Goal: Task Accomplishment & Management: Use online tool/utility

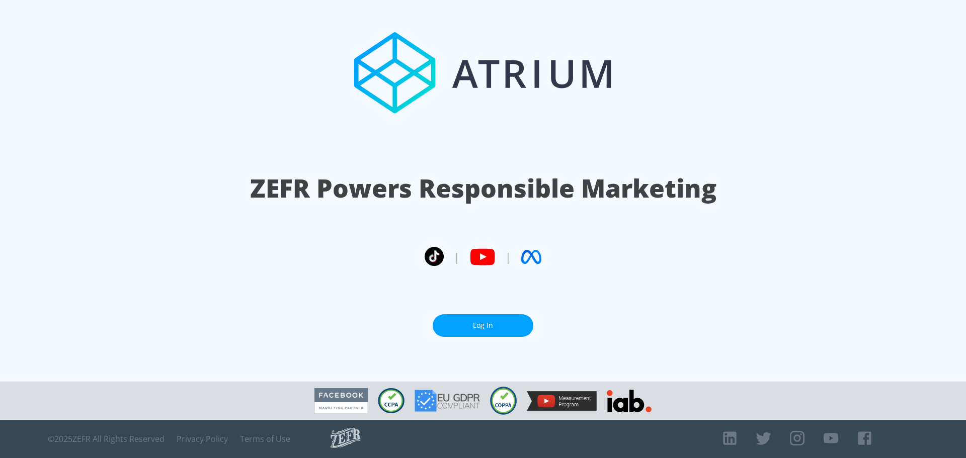
click at [494, 321] on link "Log In" at bounding box center [483, 325] width 101 height 23
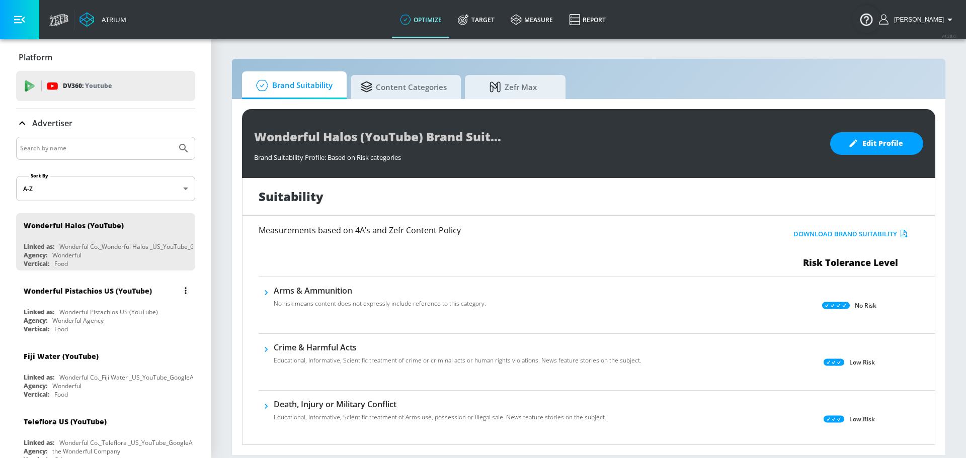
click at [70, 300] on div "Wonderful Pistachios US (YouTube)" at bounding box center [108, 291] width 169 height 24
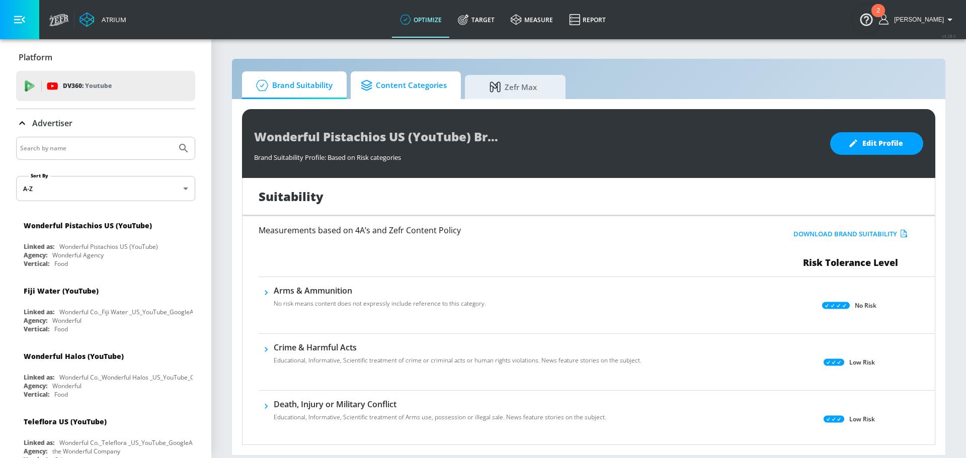
click at [417, 86] on span "Content Categories" at bounding box center [404, 85] width 86 height 24
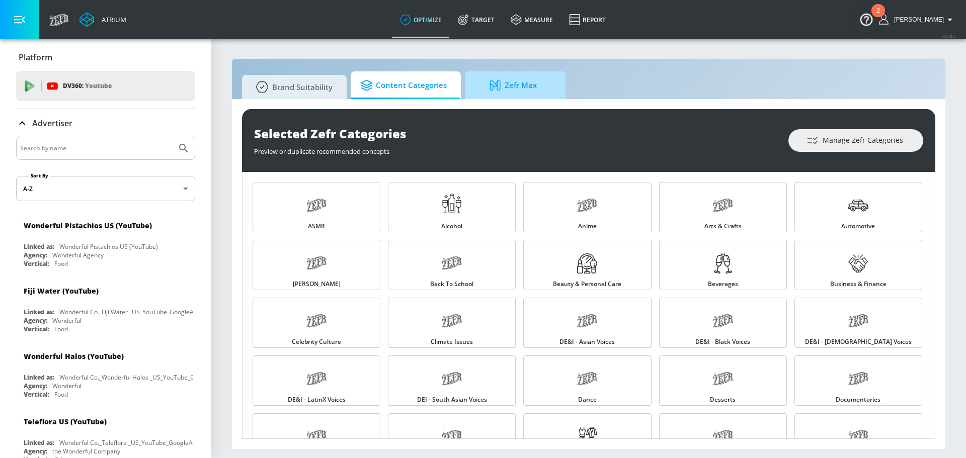
click at [508, 85] on span "Zefr Max" at bounding box center [513, 85] width 76 height 24
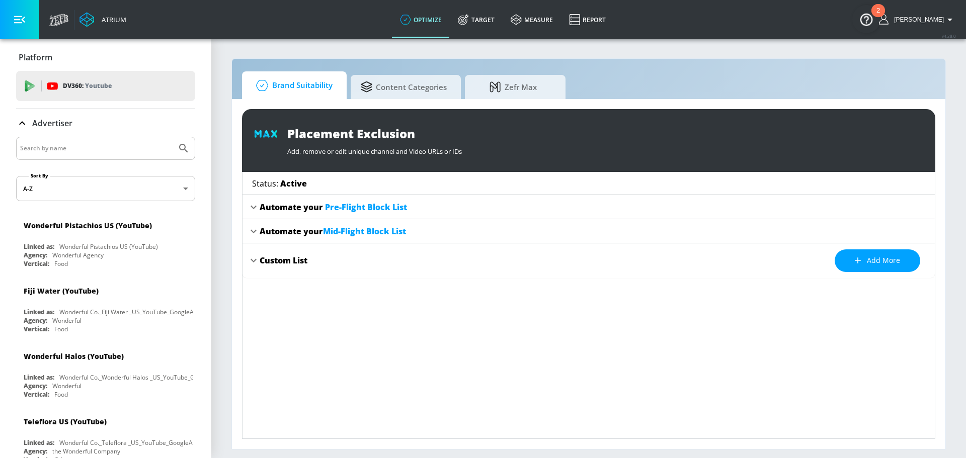
click at [286, 89] on span "Brand Suitability" at bounding box center [292, 85] width 80 height 24
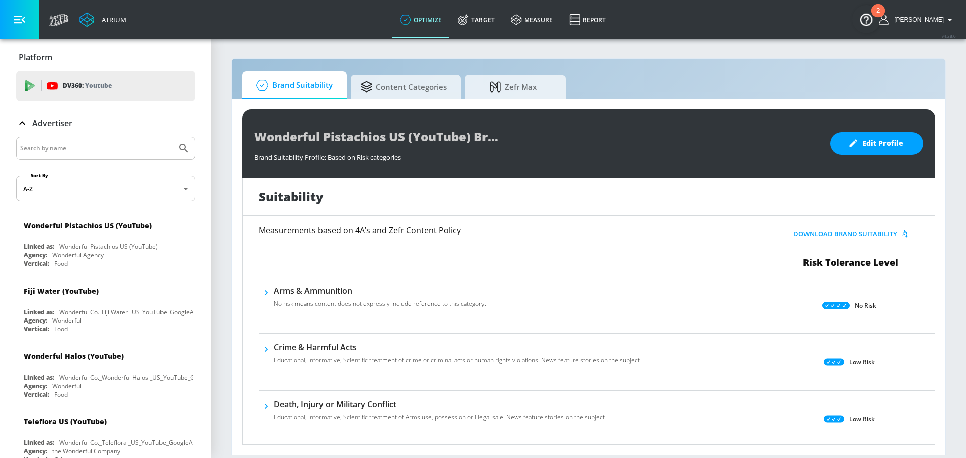
click at [566, 81] on div "Brand Suitability Content Categories Zefr Max" at bounding box center [588, 85] width 693 height 28
click at [498, 18] on link "Target" at bounding box center [476, 20] width 53 height 36
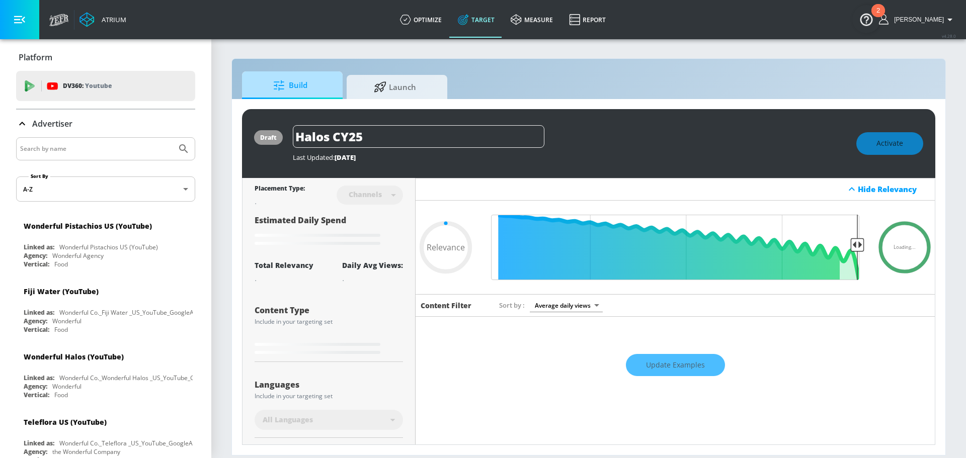
click at [287, 82] on div at bounding box center [281, 85] width 16 height 11
type input "0.05"
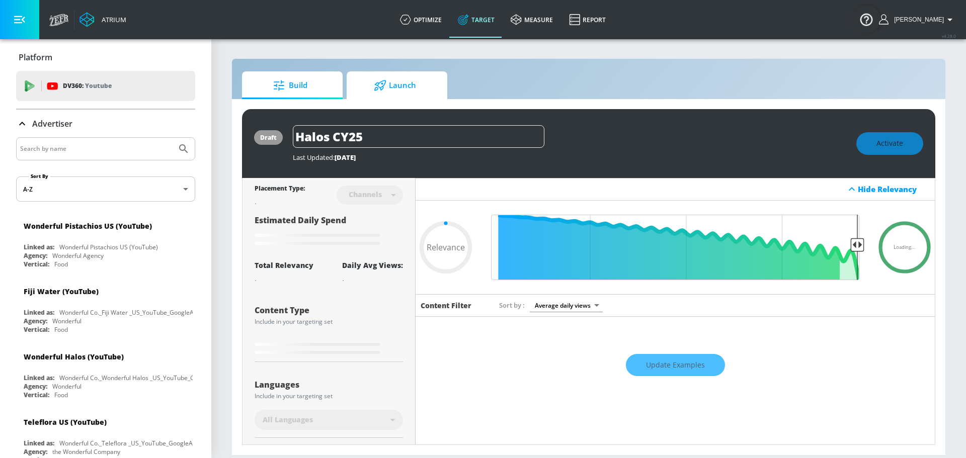
click at [380, 84] on icon at bounding box center [380, 85] width 13 height 11
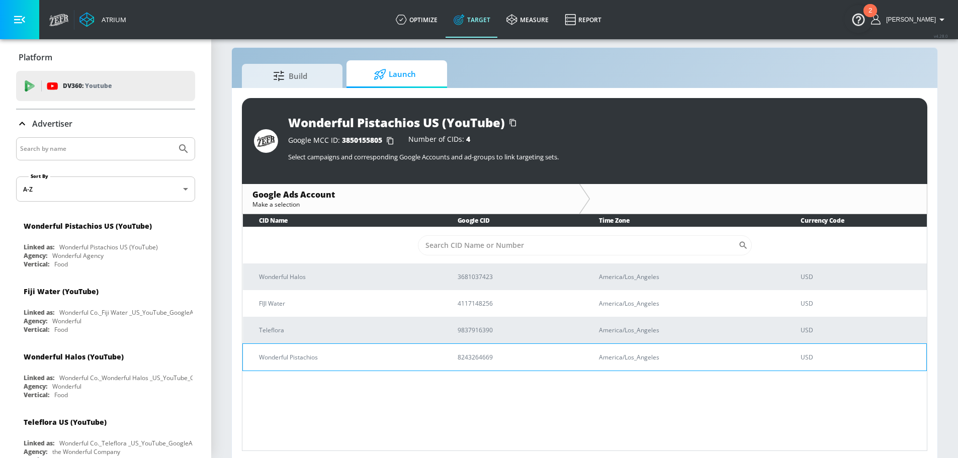
scroll to position [15, 0]
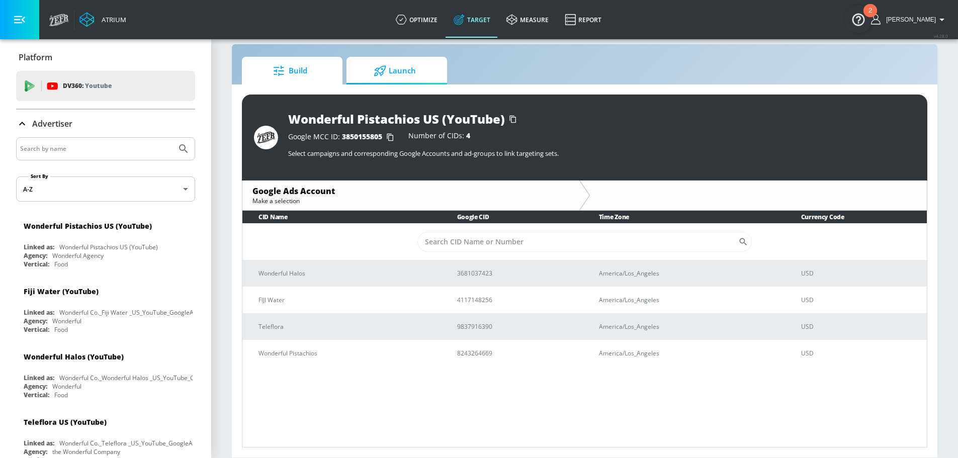
click at [299, 70] on span "Build" at bounding box center [290, 71] width 76 height 24
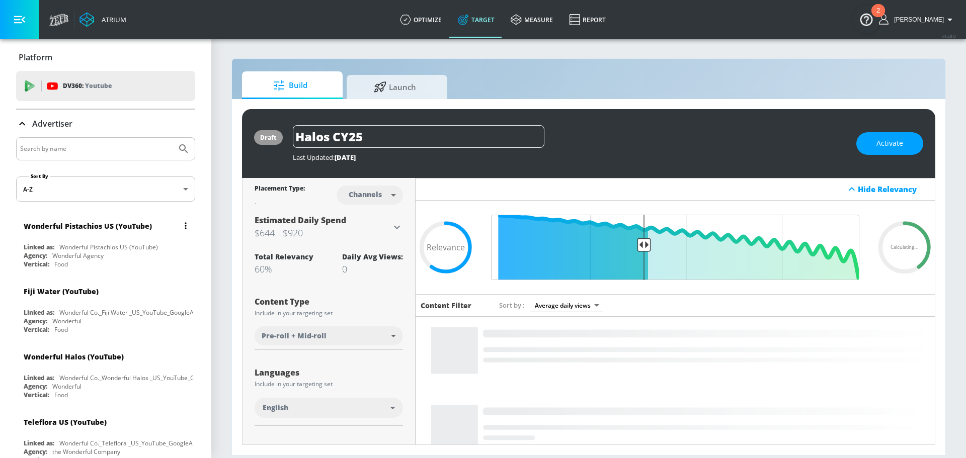
click at [92, 238] on div "Wonderful Pistachios US (YouTube) Linked as: Wonderful Pistachios US (YouTube) …" at bounding box center [105, 242] width 179 height 57
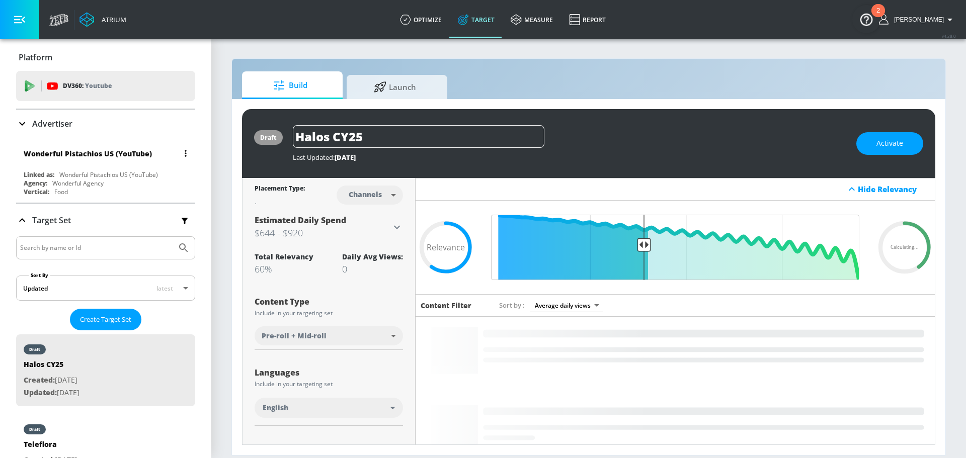
click at [87, 164] on div "Wonderful Pistachios US (YouTube)" at bounding box center [108, 153] width 169 height 24
